Goal: Task Accomplishment & Management: Use online tool/utility

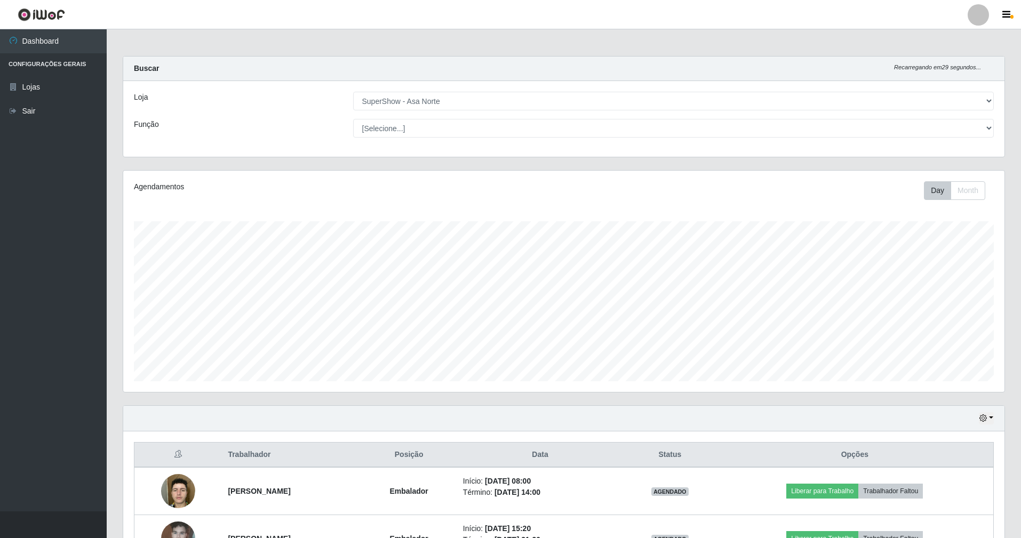
select select "71"
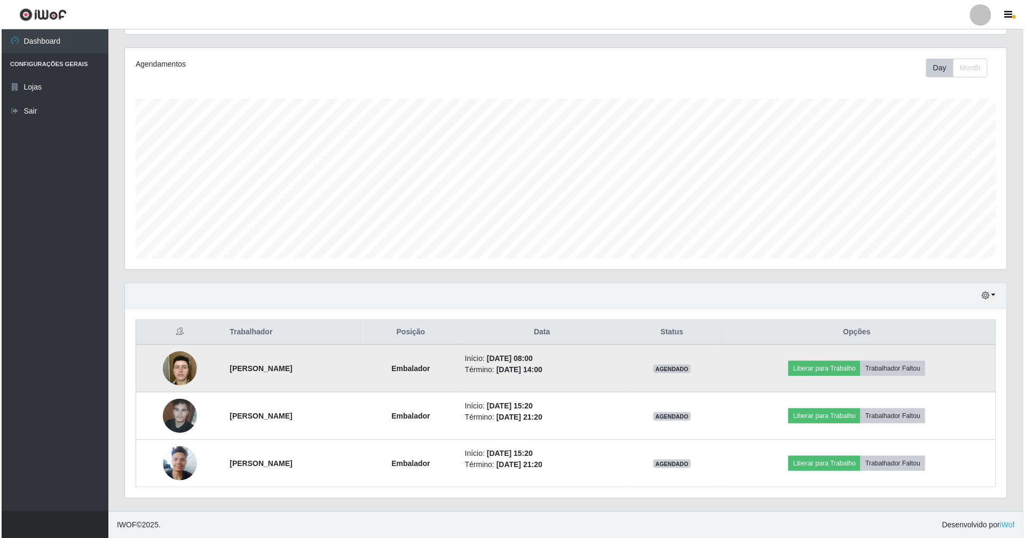
scroll to position [222, 882]
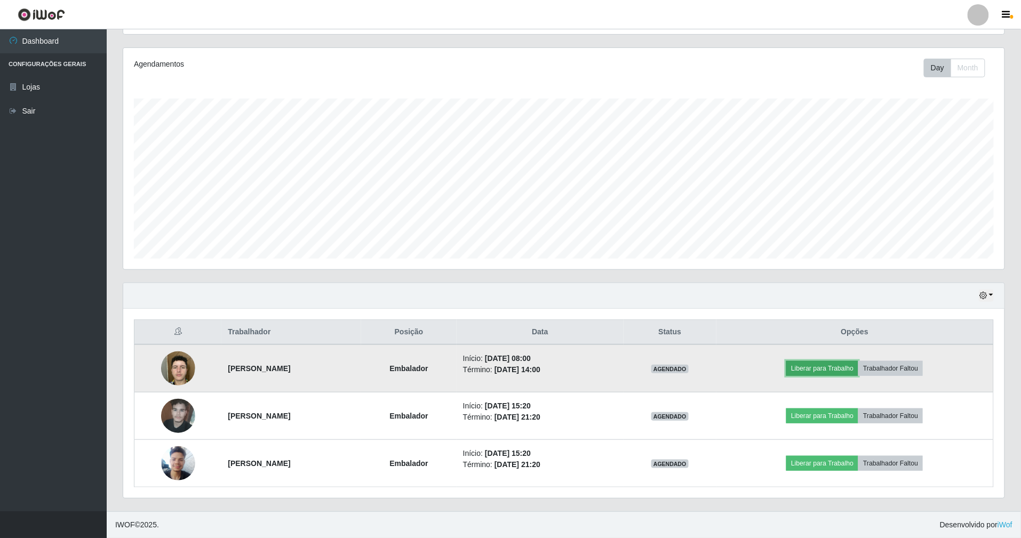
click at [845, 364] on button "Liberar para Trabalho" at bounding box center [823, 368] width 72 height 15
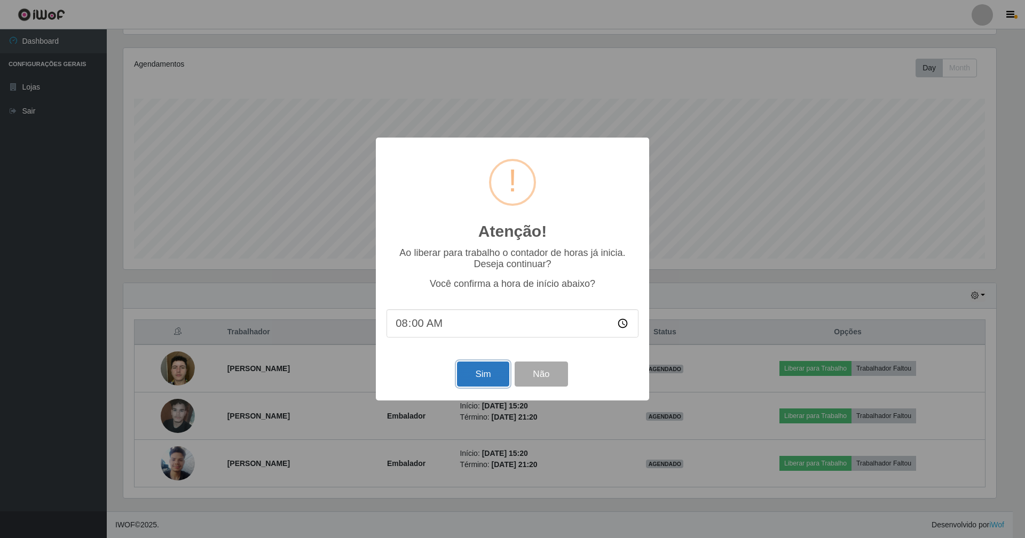
click at [491, 381] on button "Sim" at bounding box center [483, 374] width 52 height 25
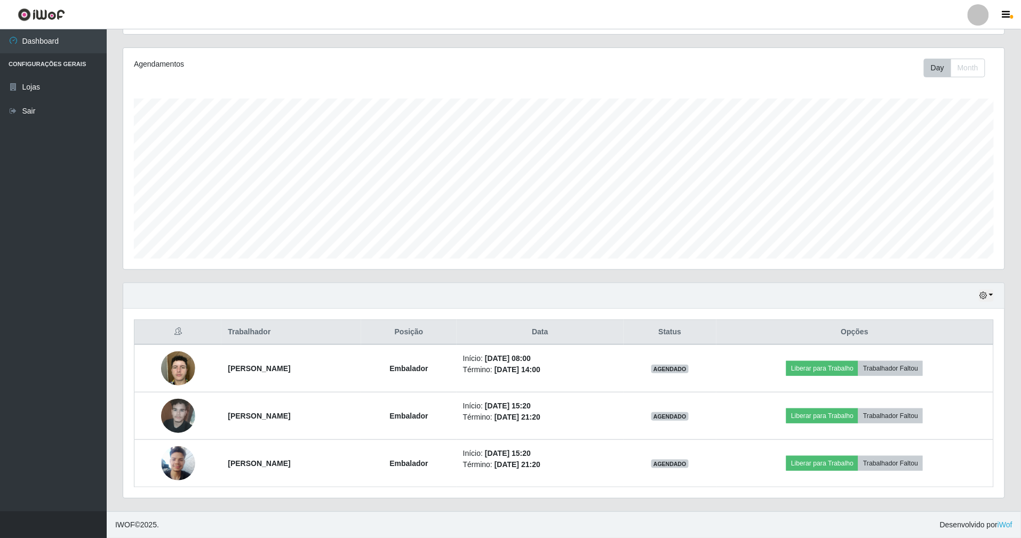
scroll to position [222, 884]
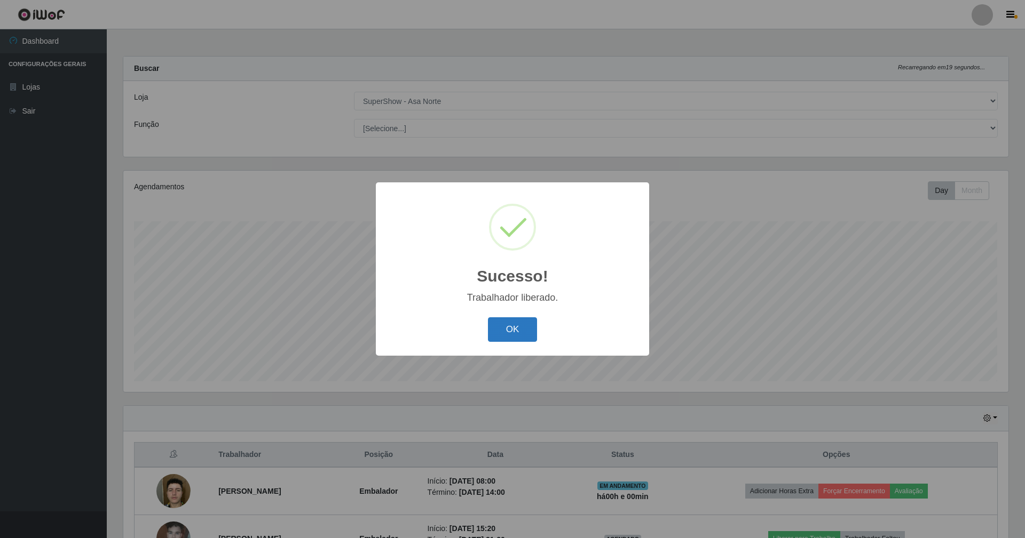
click at [532, 331] on button "OK" at bounding box center [513, 330] width 50 height 25
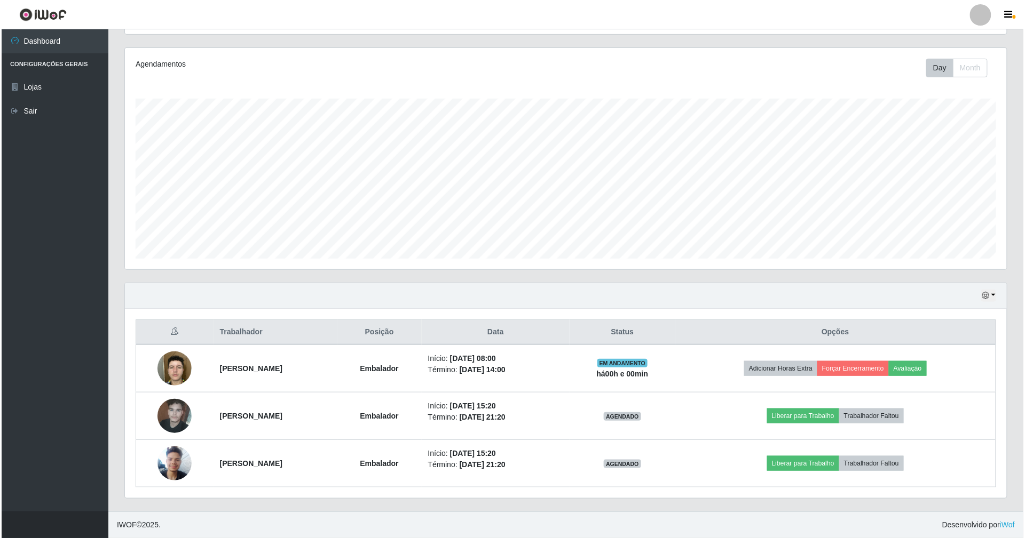
scroll to position [125, 0]
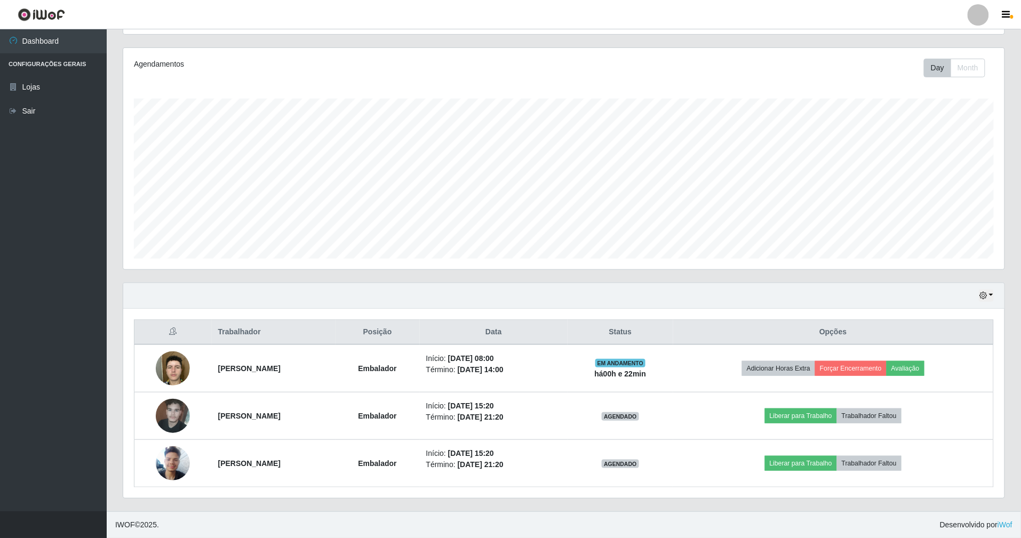
click at [656, 297] on div "Hoje 1 dia 3 dias 1 Semana Não encerrados" at bounding box center [564, 296] width 882 height 26
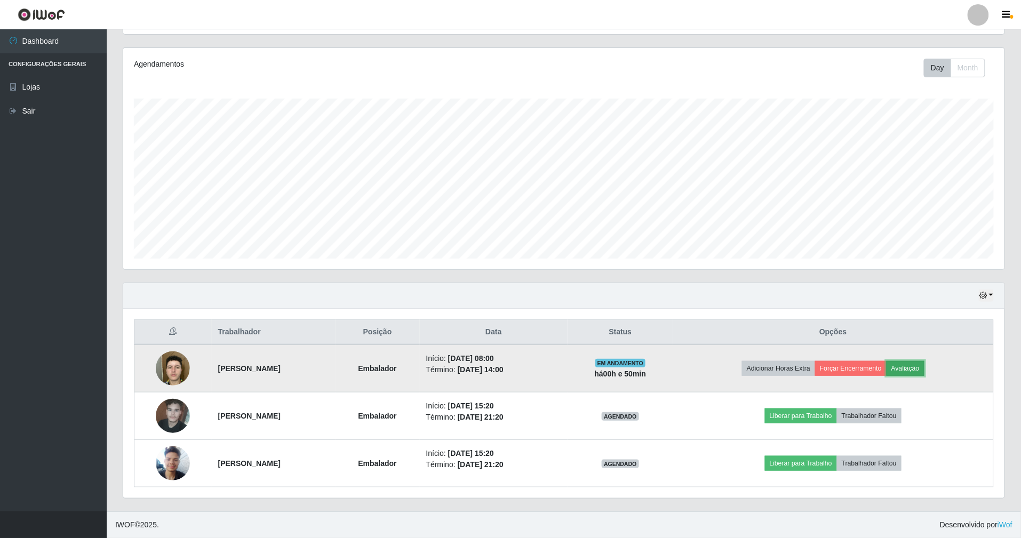
click at [925, 366] on button "Avaliação" at bounding box center [906, 368] width 38 height 15
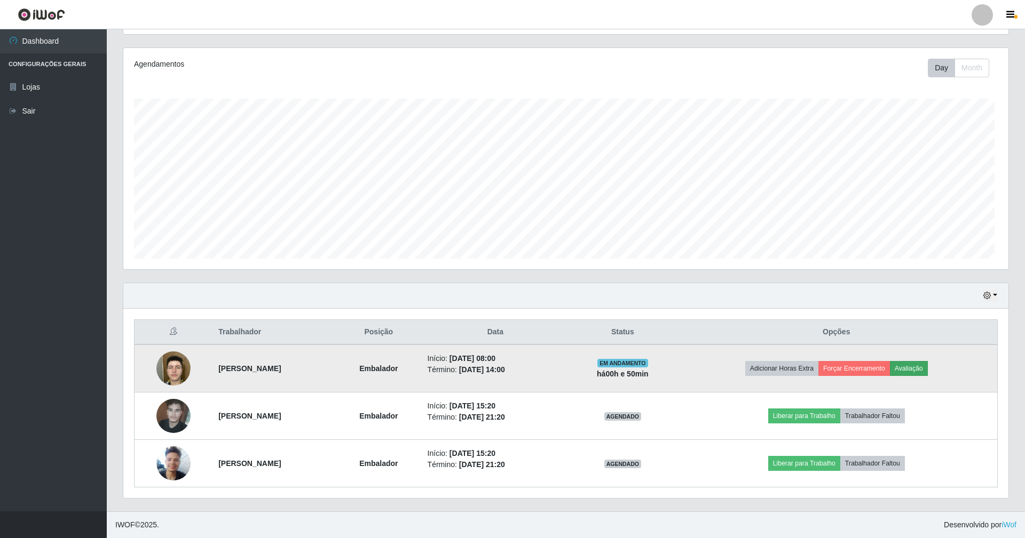
scroll to position [222, 872]
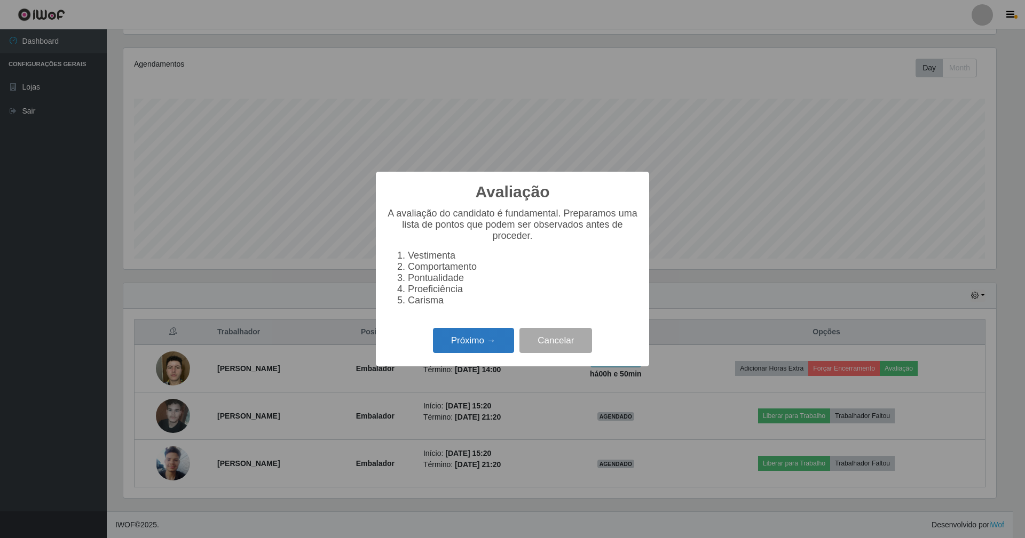
click at [491, 351] on button "Próximo →" at bounding box center [473, 340] width 81 height 25
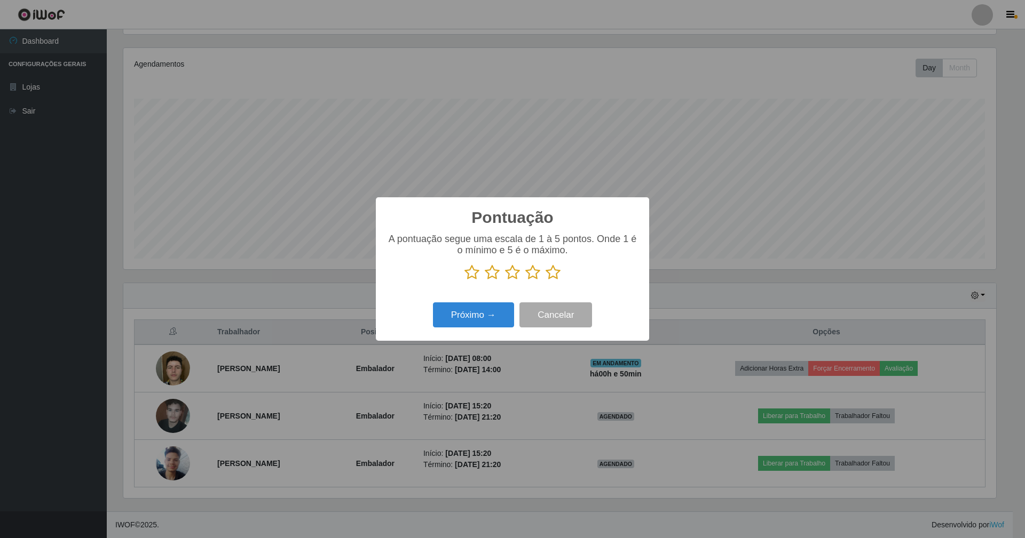
scroll to position [533418, 532768]
click at [556, 269] on icon at bounding box center [552, 273] width 15 height 16
click at [545, 281] on input "radio" at bounding box center [545, 281] width 0 height 0
click at [479, 317] on button "Próximo →" at bounding box center [473, 315] width 81 height 25
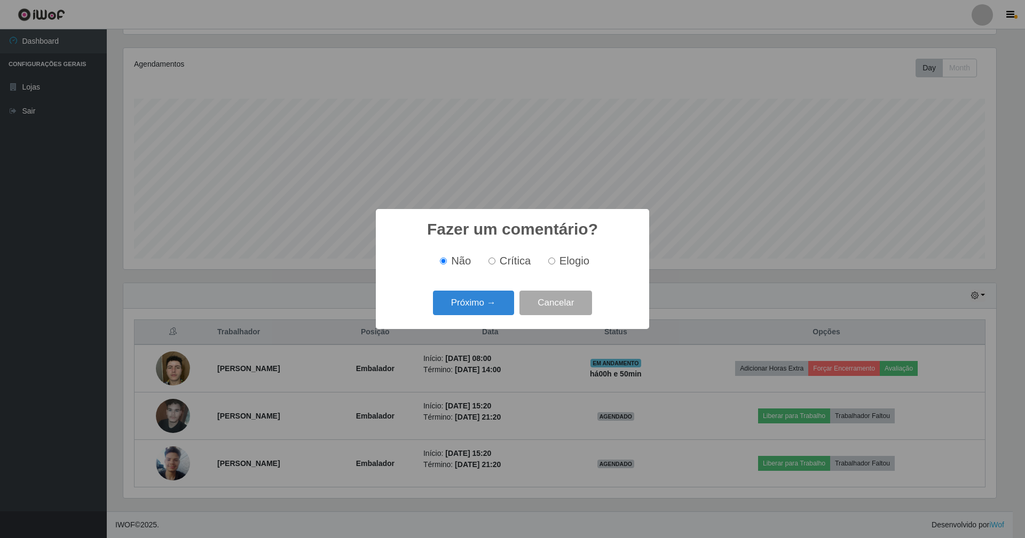
click at [550, 259] on input "Elogio" at bounding box center [551, 261] width 7 height 7
radio input "true"
click at [474, 302] on button "Próximo →" at bounding box center [473, 303] width 81 height 25
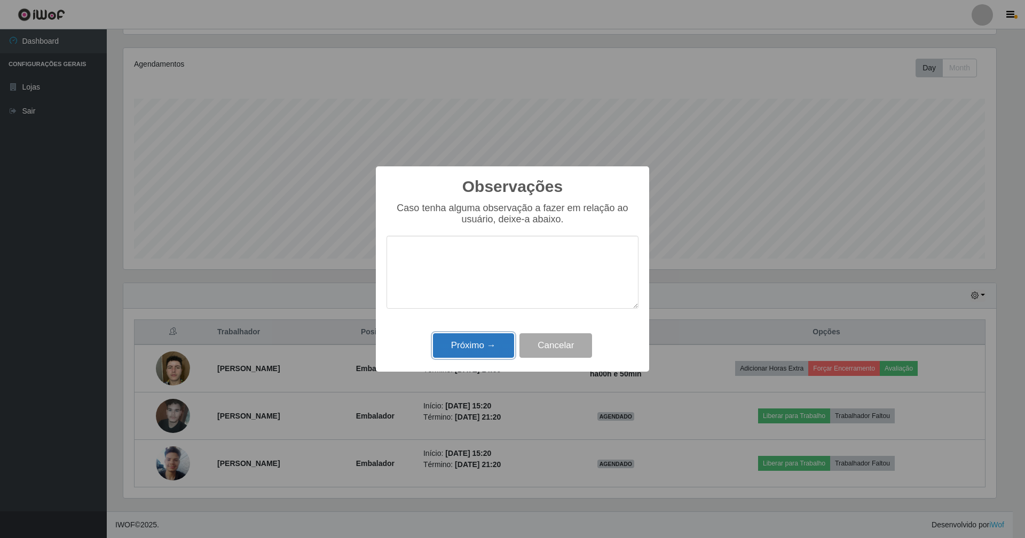
click at [466, 343] on button "Próximo →" at bounding box center [473, 346] width 81 height 25
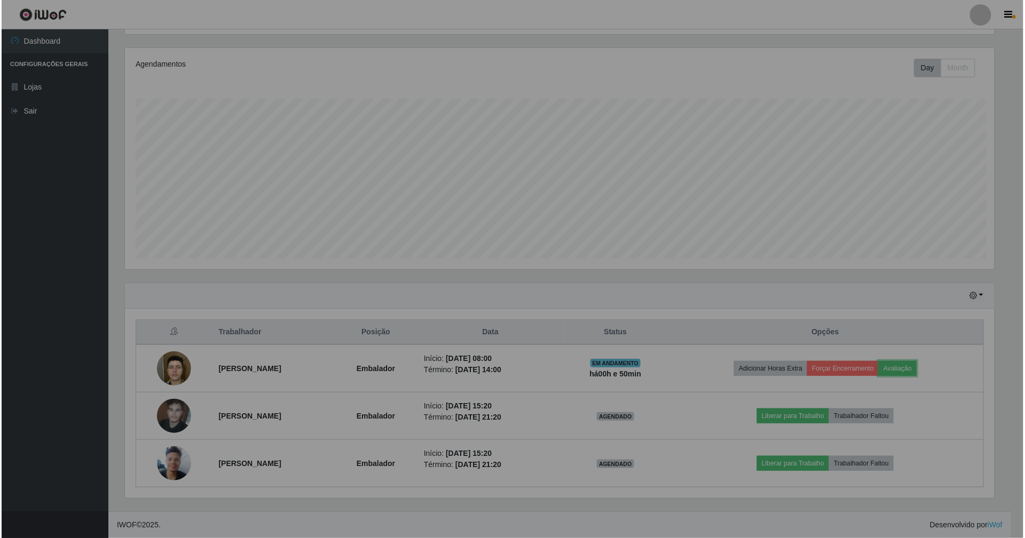
scroll to position [222, 882]
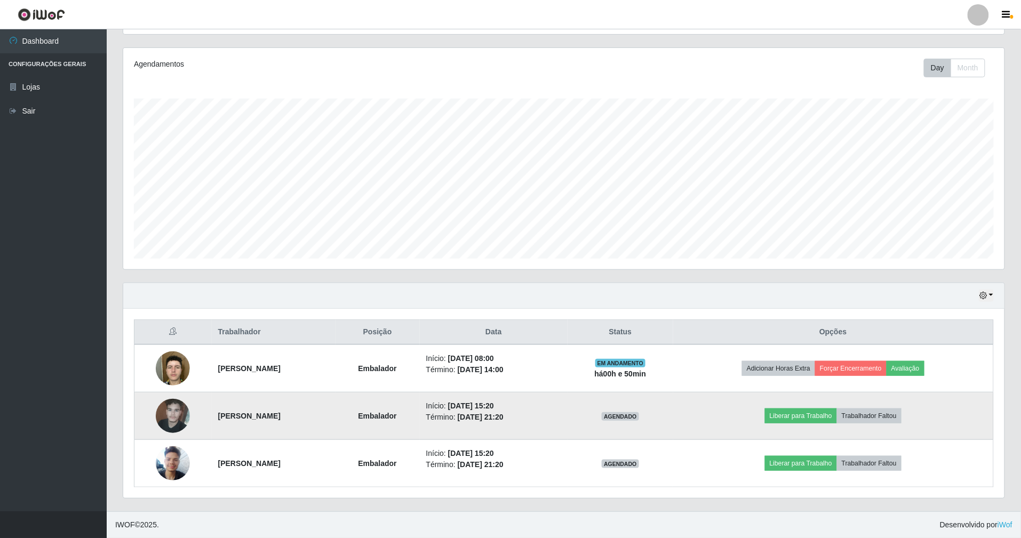
click at [160, 413] on img at bounding box center [173, 415] width 34 height 45
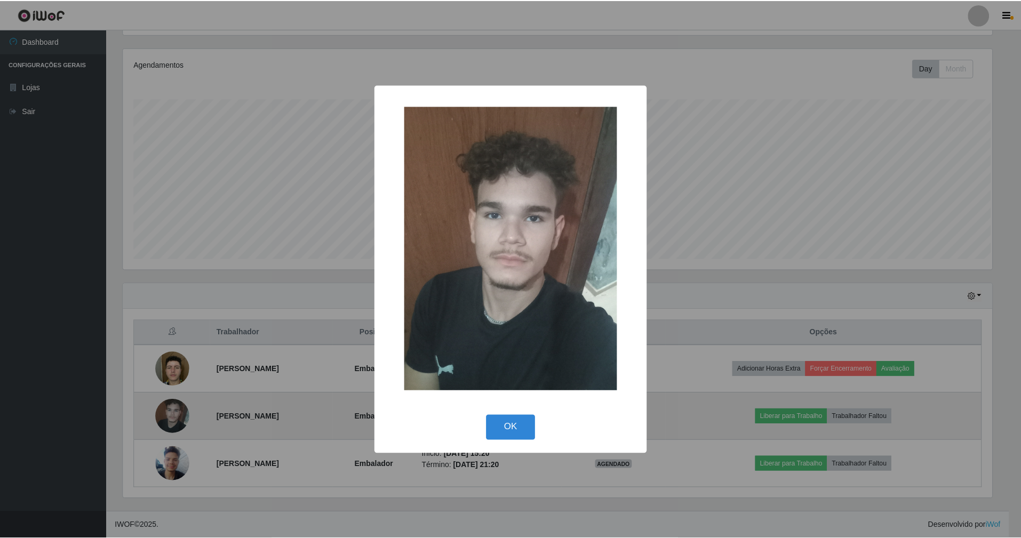
scroll to position [222, 872]
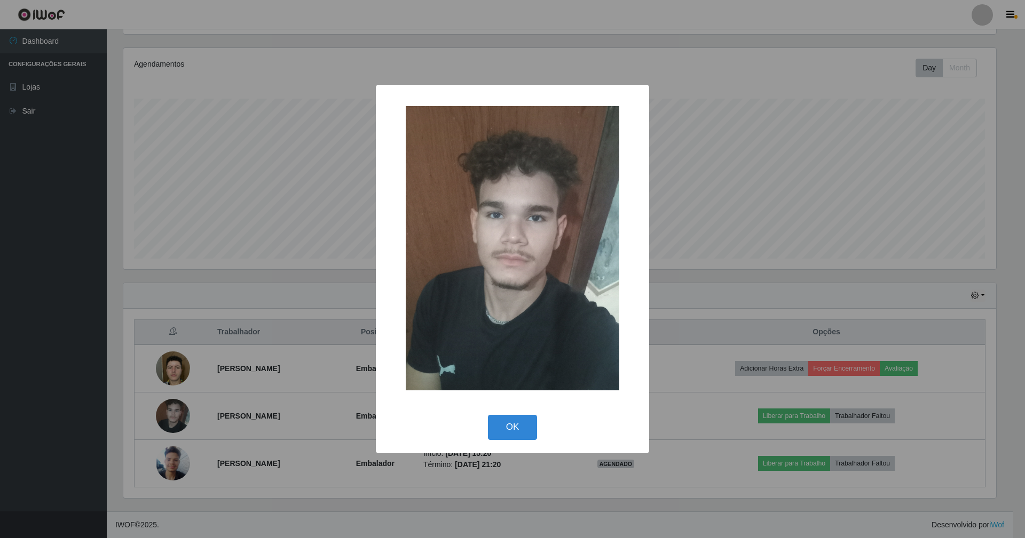
click at [289, 312] on div "× OK Cancel" at bounding box center [512, 269] width 1025 height 538
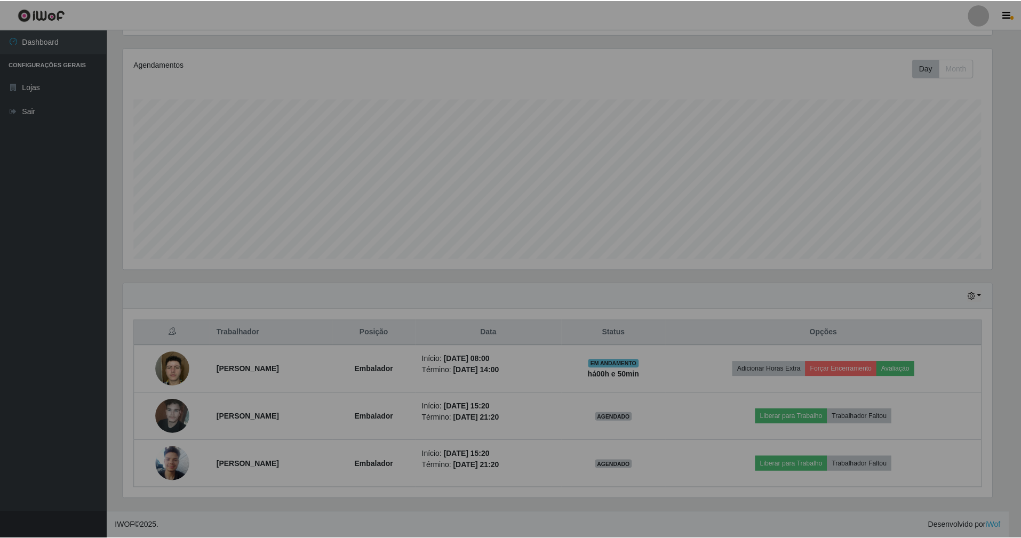
scroll to position [222, 882]
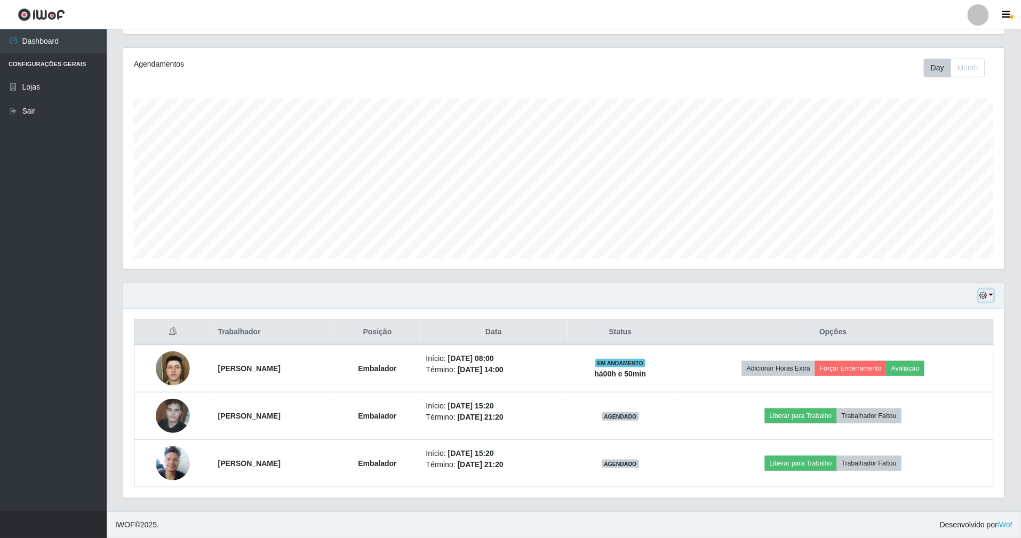
click at [981, 293] on icon "button" at bounding box center [983, 295] width 7 height 7
click at [937, 357] on button "3 dias" at bounding box center [952, 359] width 84 height 22
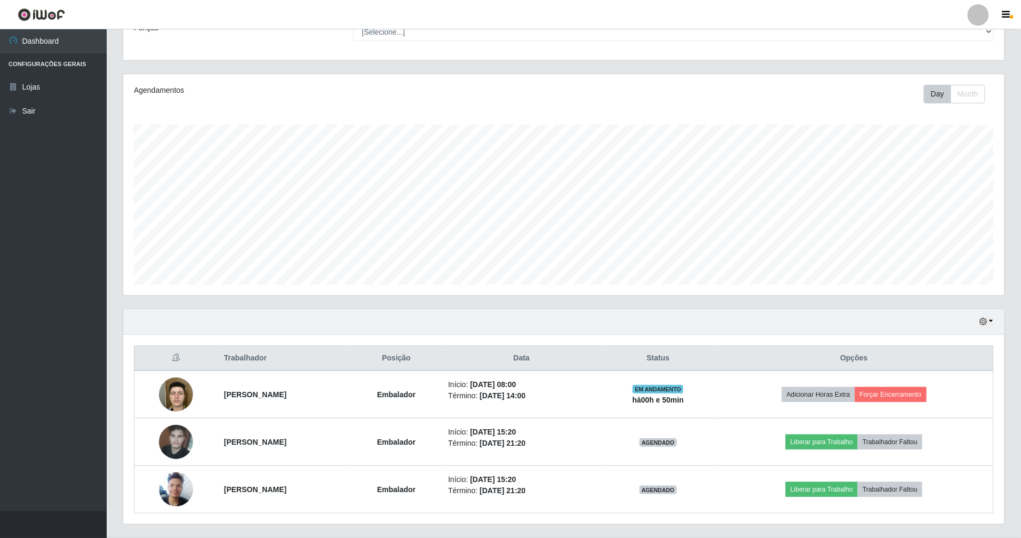
scroll to position [125, 0]
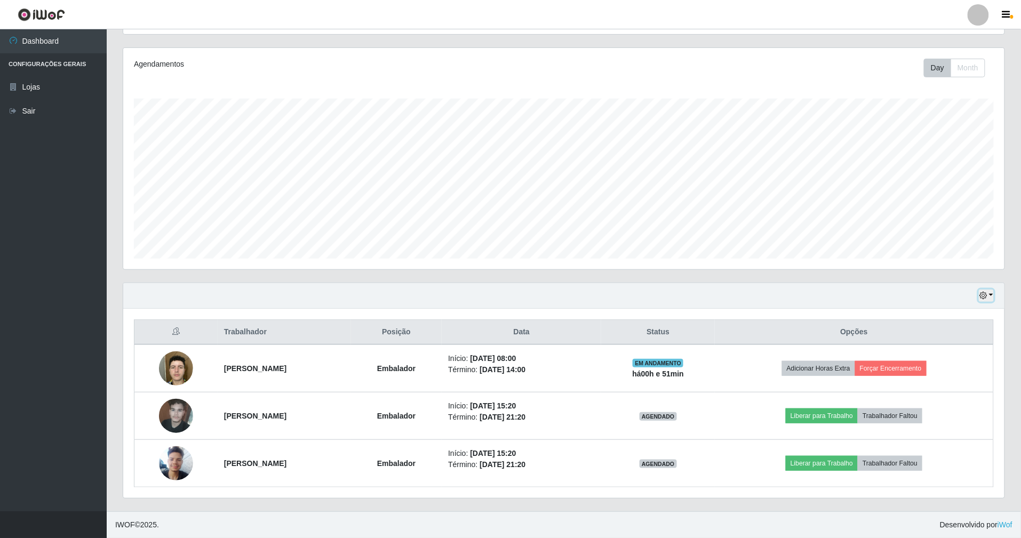
click at [982, 292] on icon "button" at bounding box center [983, 295] width 7 height 7
click at [941, 336] on button "1 dia" at bounding box center [952, 337] width 84 height 22
click at [985, 292] on icon "button" at bounding box center [983, 295] width 7 height 7
click at [938, 378] on button "1 Semana" at bounding box center [952, 382] width 84 height 22
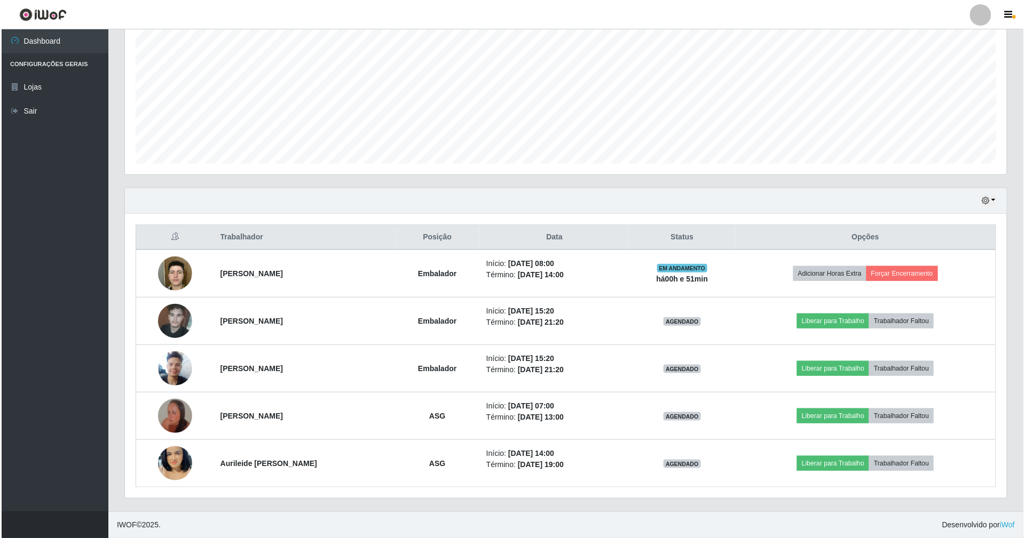
scroll to position [220, 0]
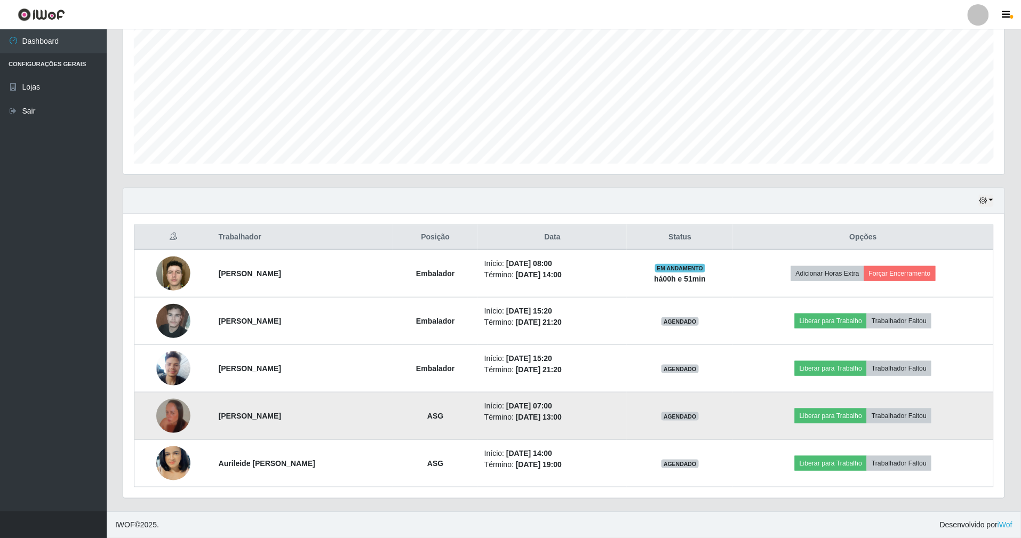
click at [166, 404] on img at bounding box center [173, 416] width 34 height 61
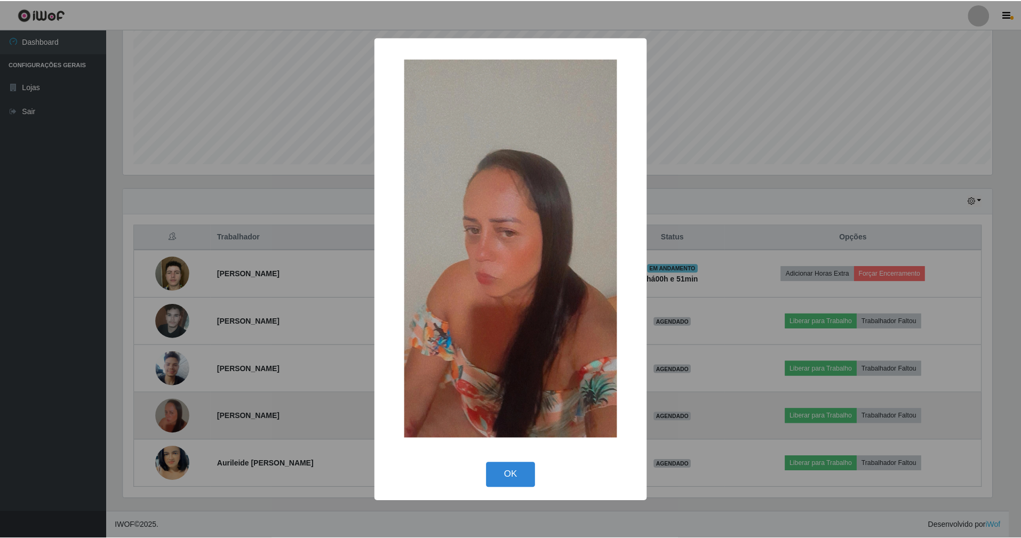
scroll to position [0, 0]
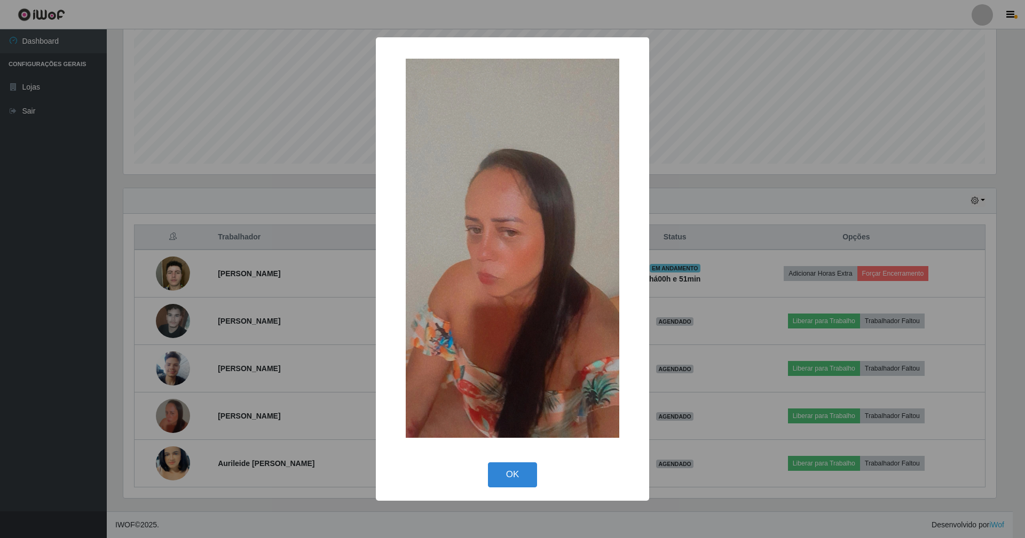
click at [344, 236] on div "× OK Cancel" at bounding box center [512, 269] width 1025 height 538
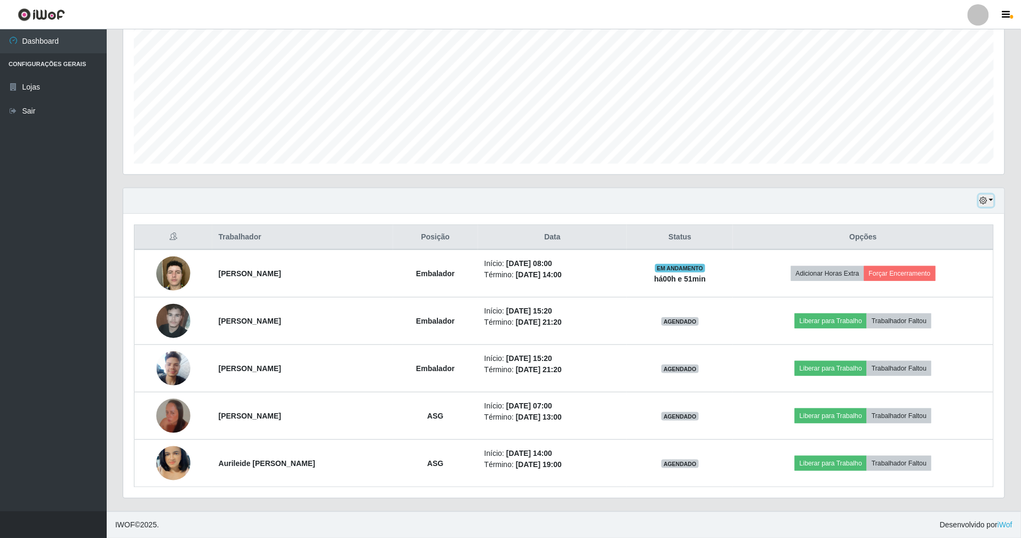
click at [980, 197] on icon "button" at bounding box center [983, 200] width 7 height 7
click at [944, 265] on button "3 dias" at bounding box center [952, 264] width 84 height 22
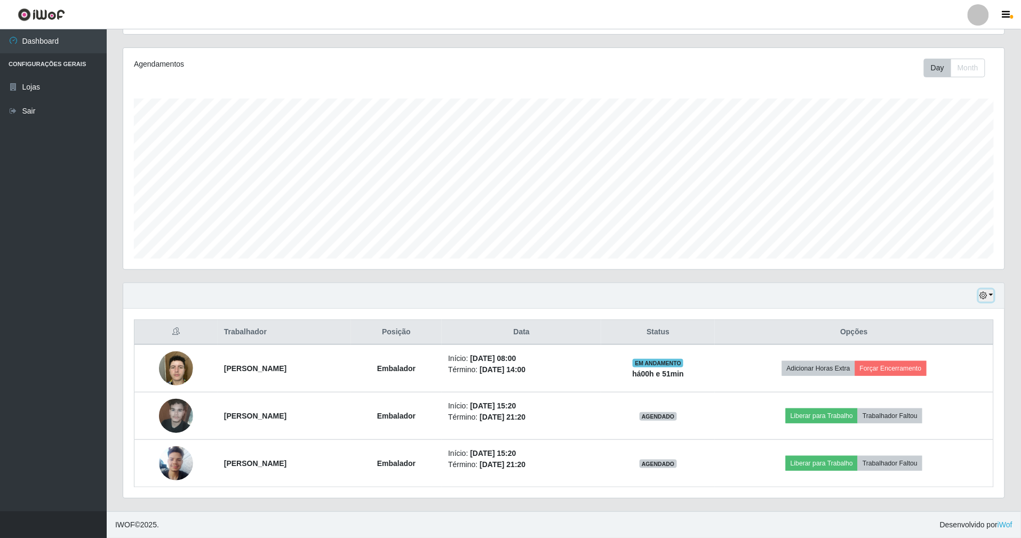
click at [983, 295] on icon "button" at bounding box center [983, 295] width 7 height 7
click at [946, 310] on button "Hoje" at bounding box center [952, 315] width 84 height 22
